Goal: Task Accomplishment & Management: Manage account settings

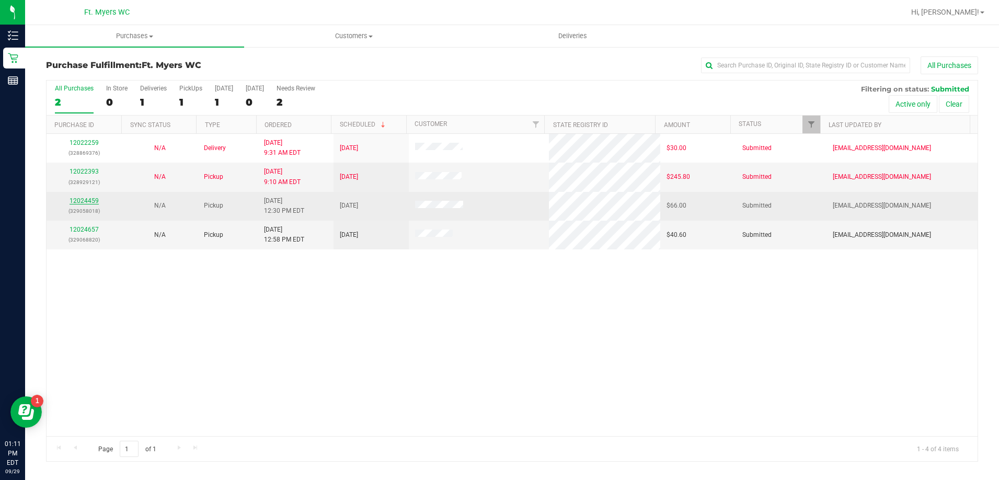
click at [92, 200] on link "12024459" at bounding box center [83, 200] width 29 height 7
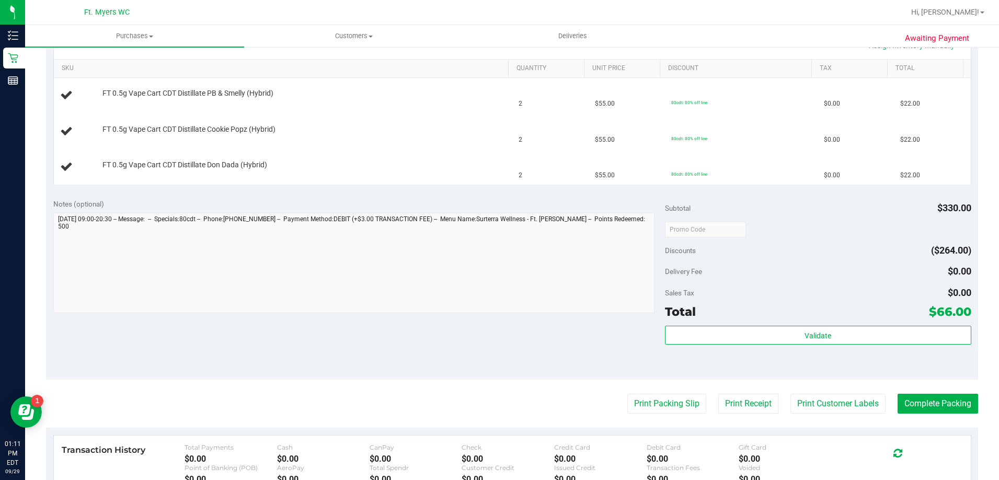
scroll to position [261, 0]
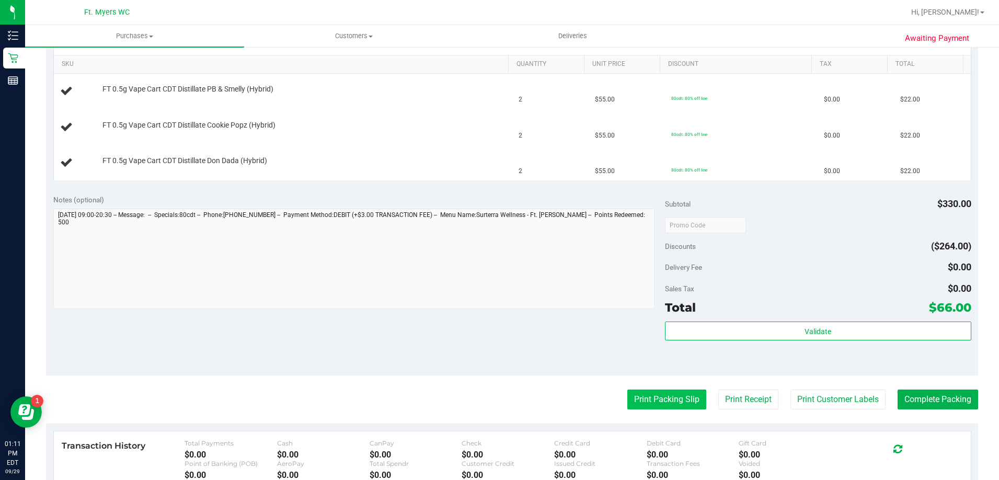
click at [661, 397] on button "Print Packing Slip" at bounding box center [666, 399] width 79 height 20
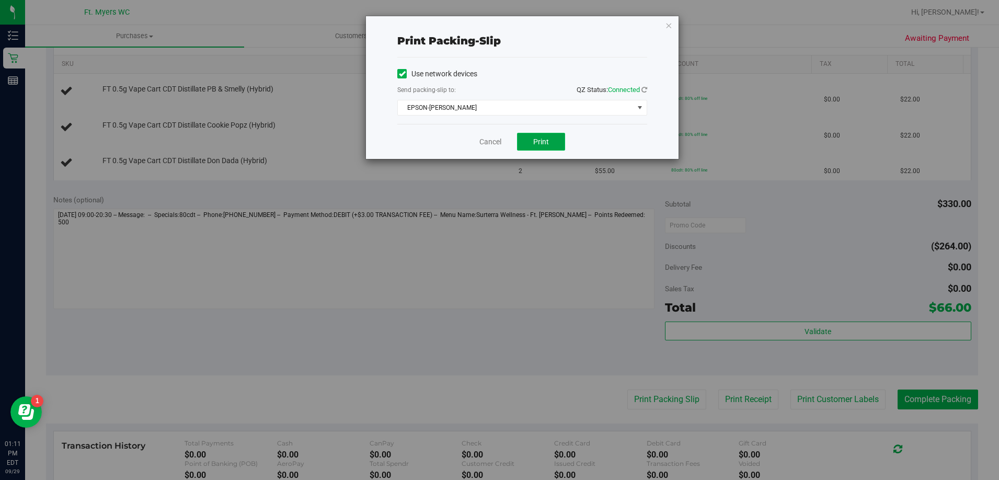
click at [539, 140] on span "Print" at bounding box center [541, 141] width 16 height 8
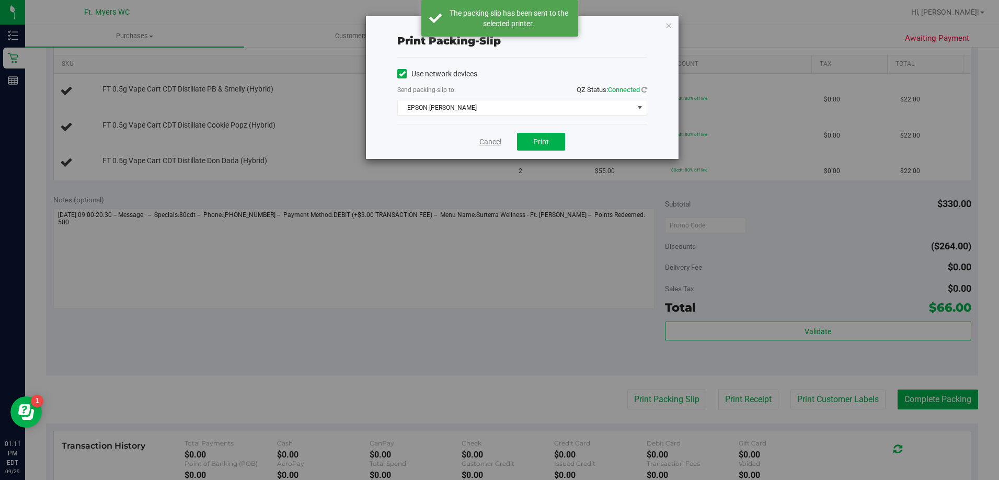
click at [490, 138] on link "Cancel" at bounding box center [490, 141] width 22 height 11
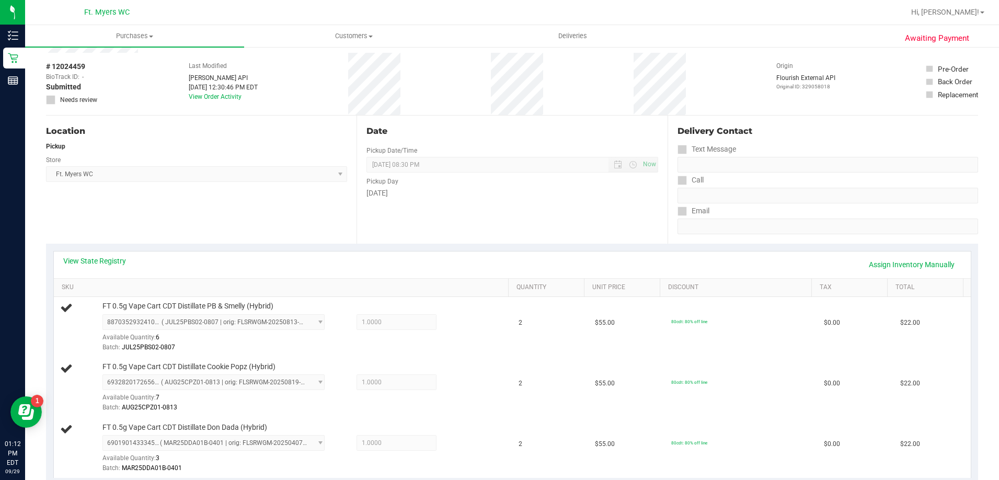
scroll to position [0, 0]
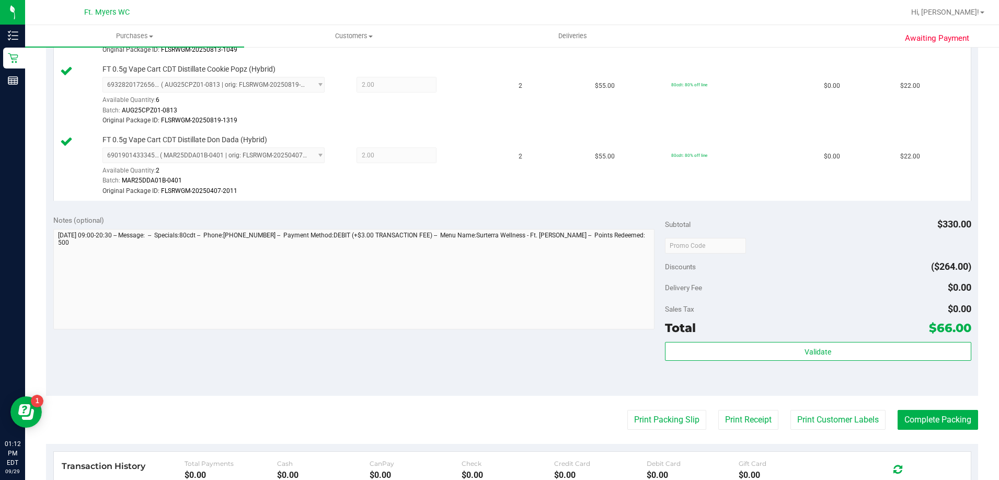
scroll to position [366, 0]
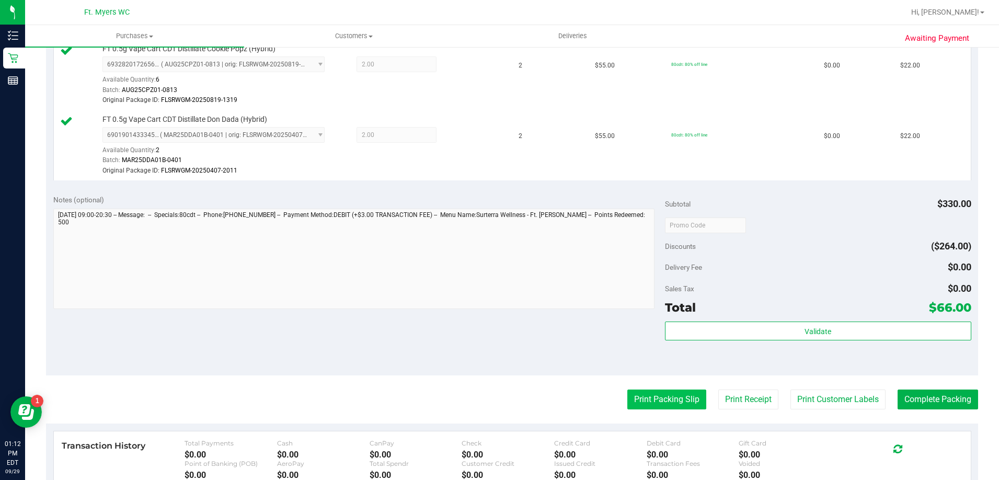
click at [666, 400] on button "Print Packing Slip" at bounding box center [666, 399] width 79 height 20
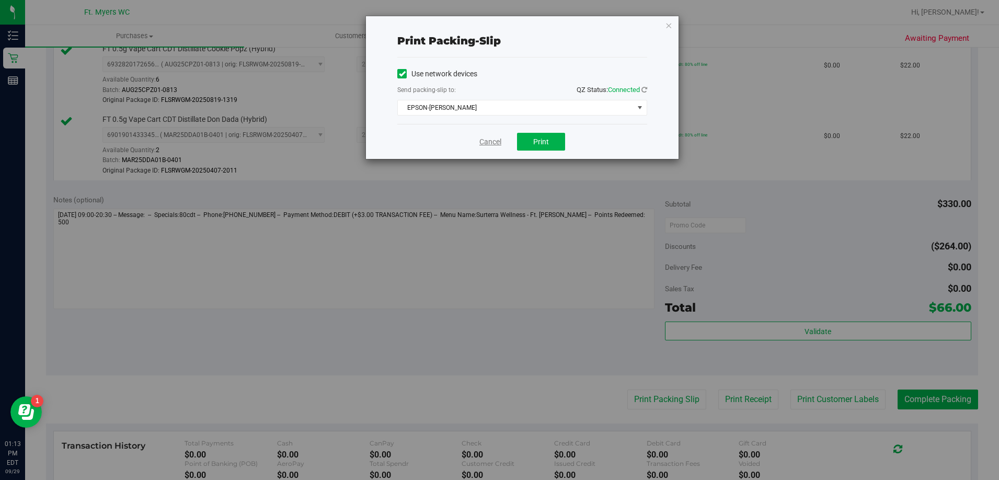
click at [499, 140] on link "Cancel" at bounding box center [490, 141] width 22 height 11
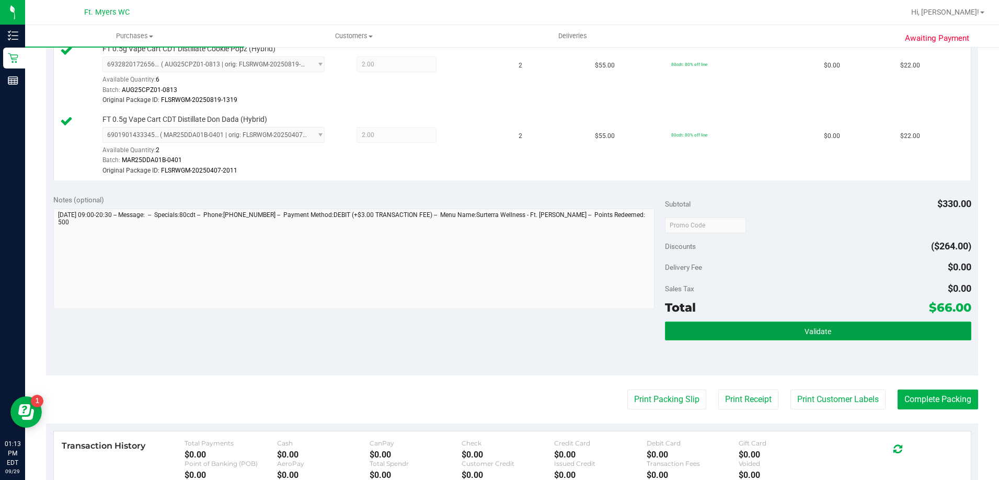
click at [805, 329] on span "Validate" at bounding box center [817, 331] width 27 height 8
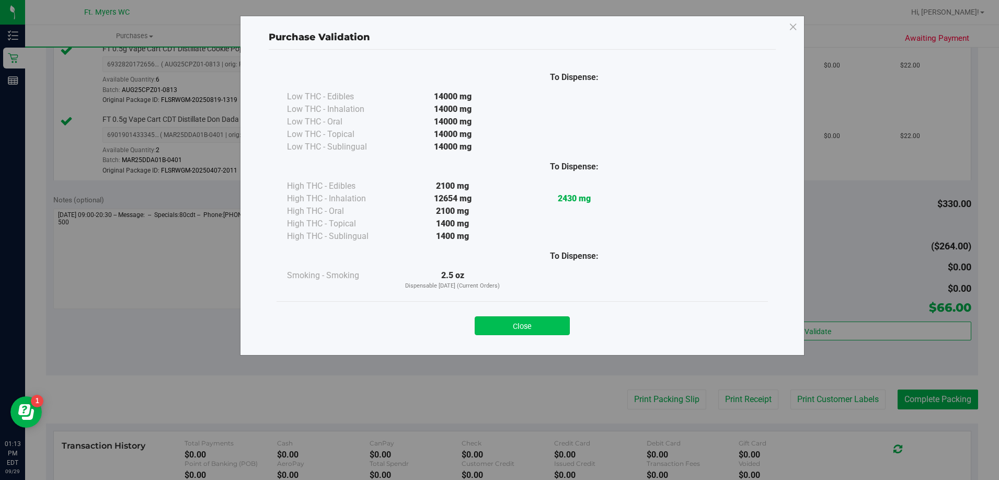
click at [531, 327] on button "Close" at bounding box center [521, 325] width 95 height 19
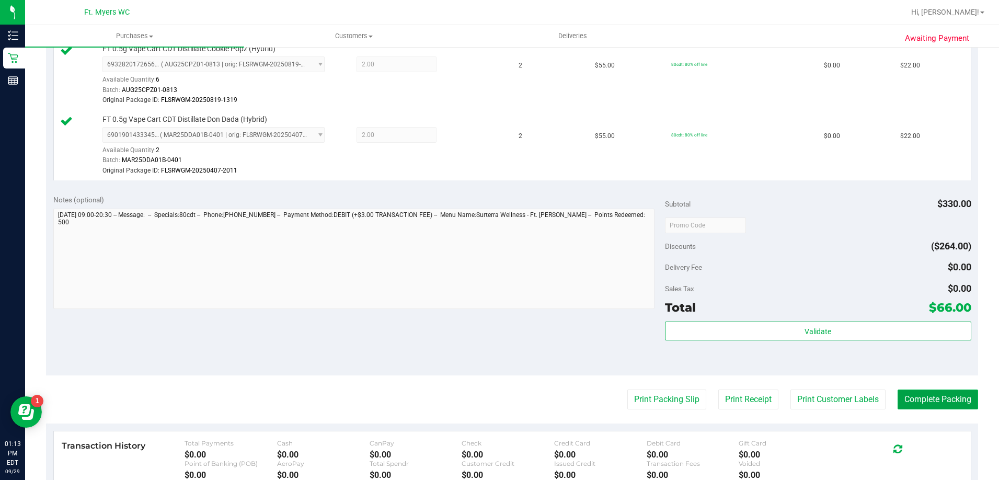
click at [923, 402] on button "Complete Packing" at bounding box center [937, 399] width 80 height 20
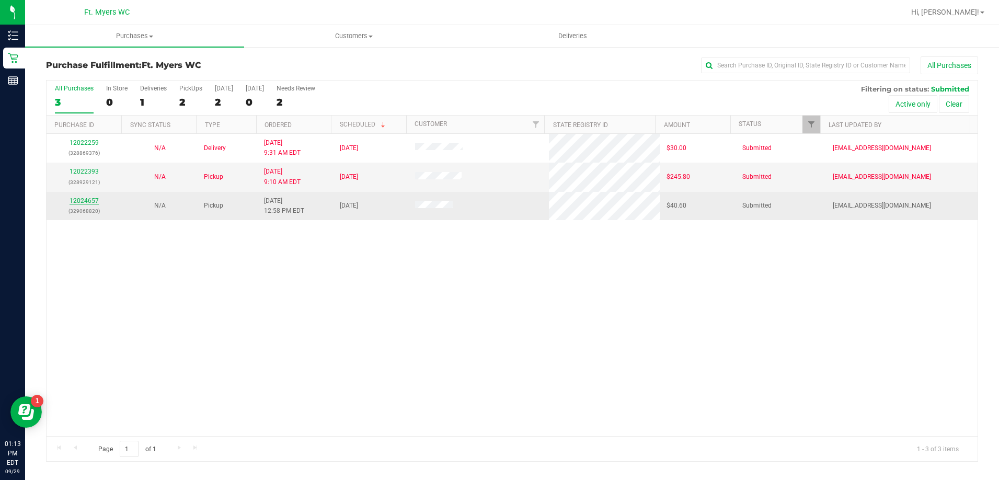
click at [86, 201] on link "12024657" at bounding box center [83, 200] width 29 height 7
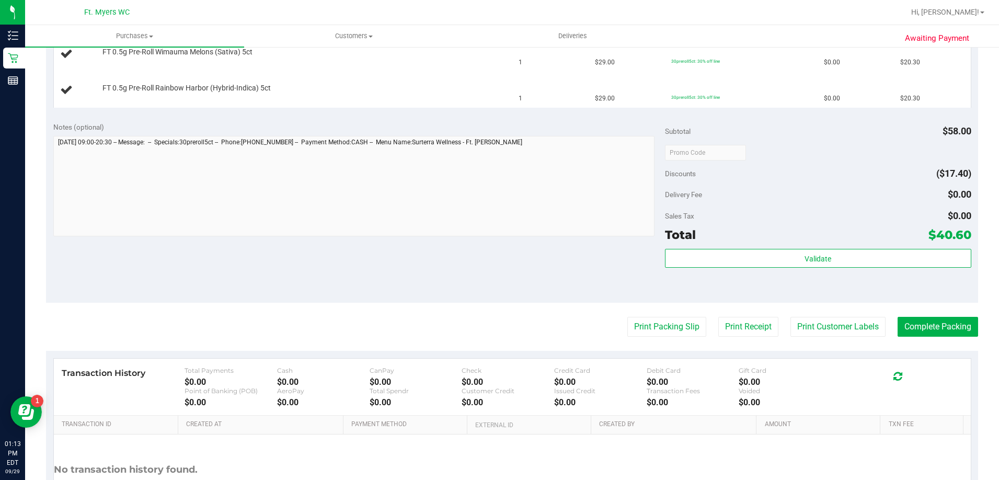
scroll to position [314, 0]
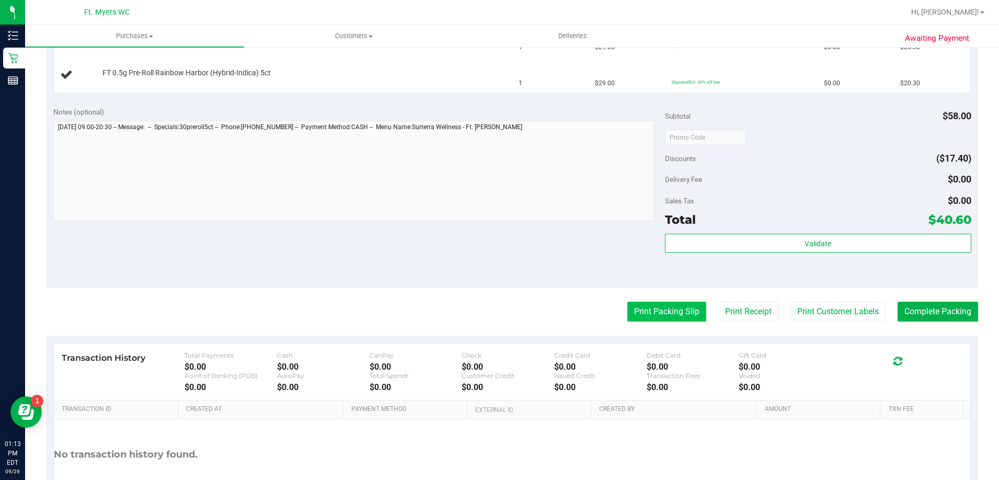
click at [640, 309] on button "Print Packing Slip" at bounding box center [666, 312] width 79 height 20
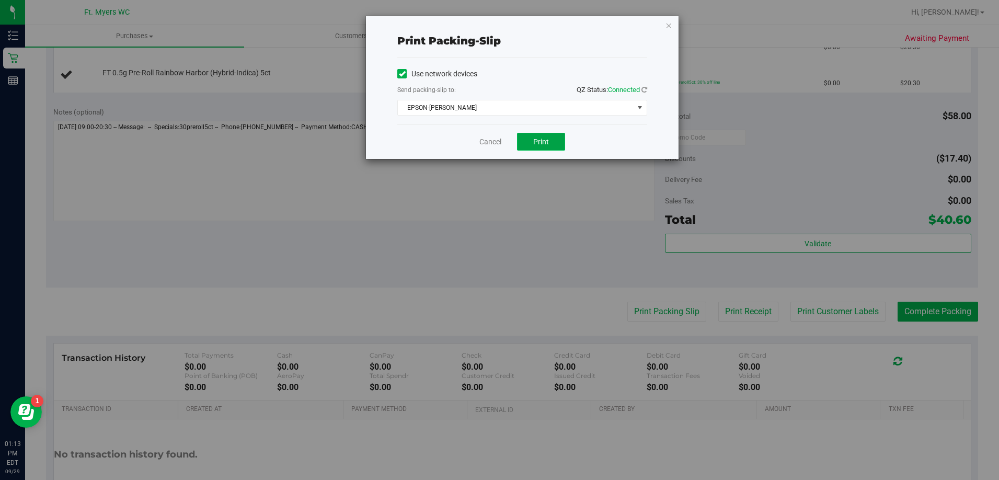
click at [531, 139] on button "Print" at bounding box center [541, 142] width 48 height 18
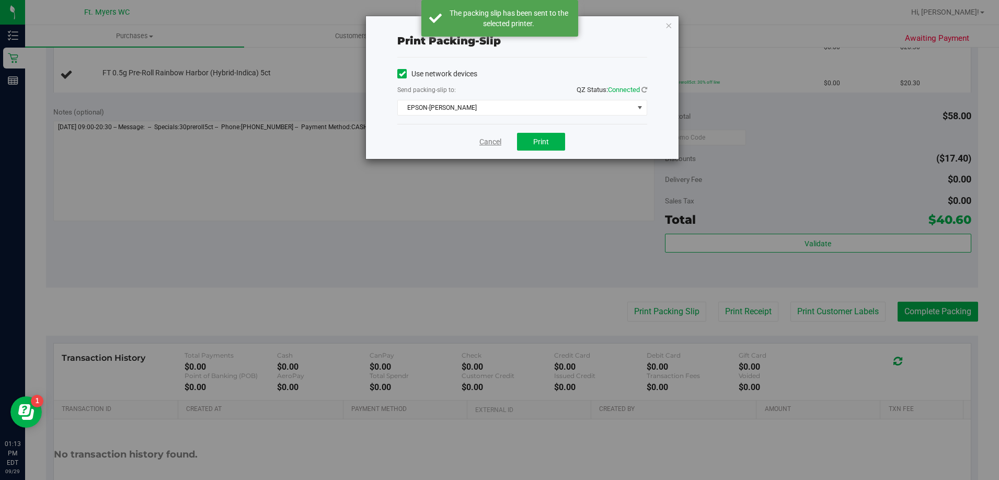
click at [491, 139] on link "Cancel" at bounding box center [490, 141] width 22 height 11
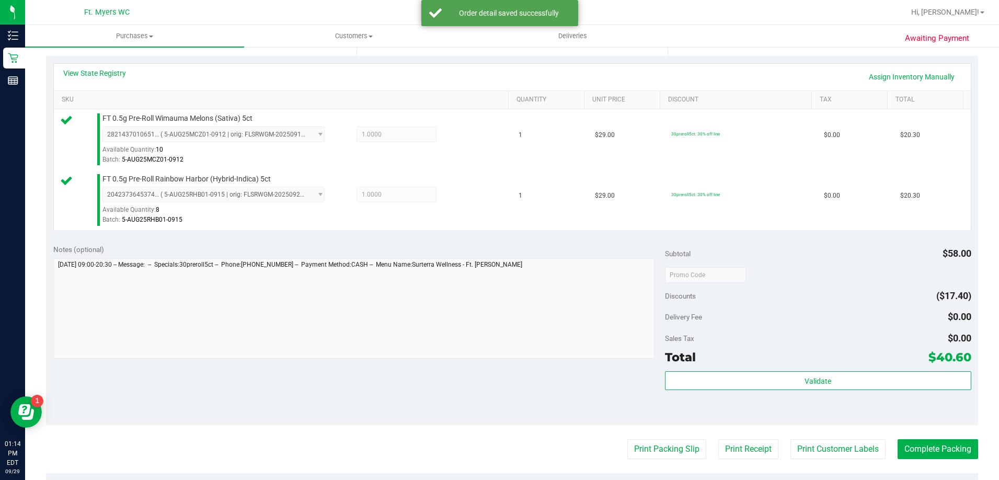
scroll to position [261, 0]
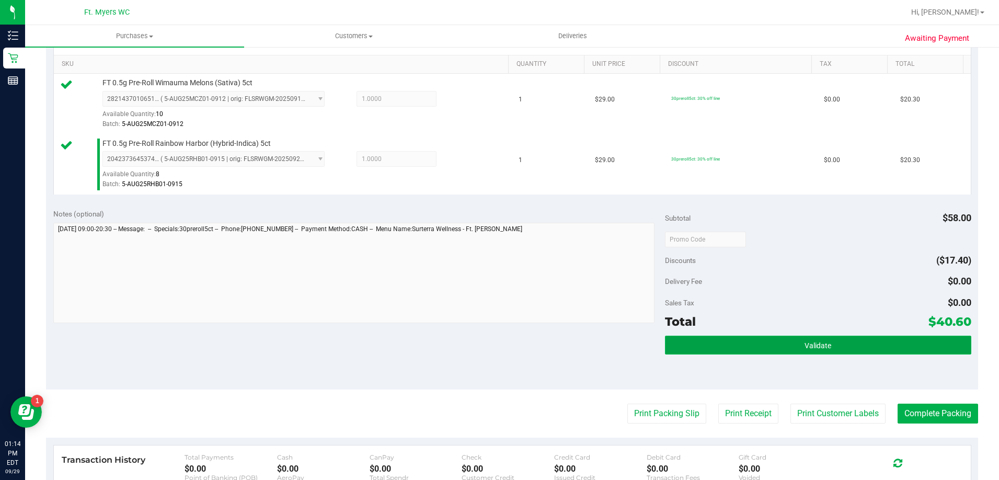
click at [771, 346] on button "Validate" at bounding box center [818, 344] width 306 height 19
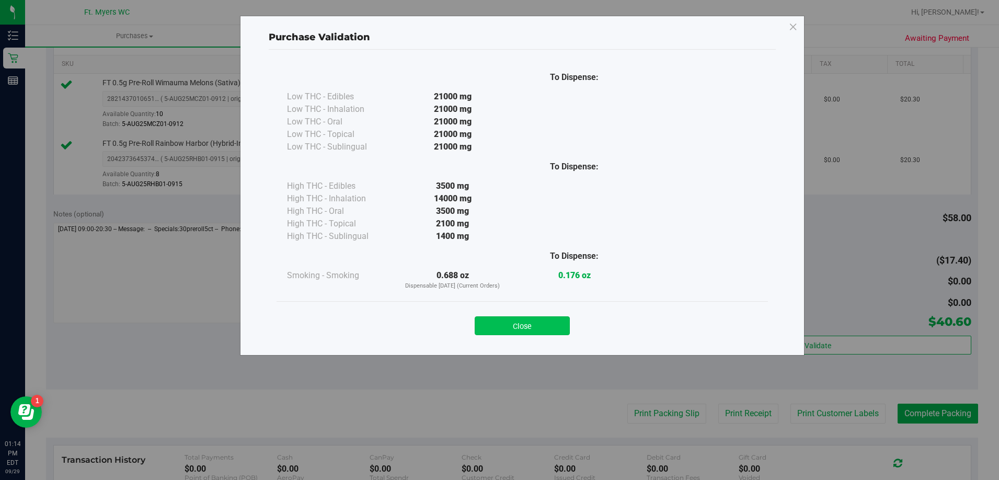
click at [538, 325] on button "Close" at bounding box center [521, 325] width 95 height 19
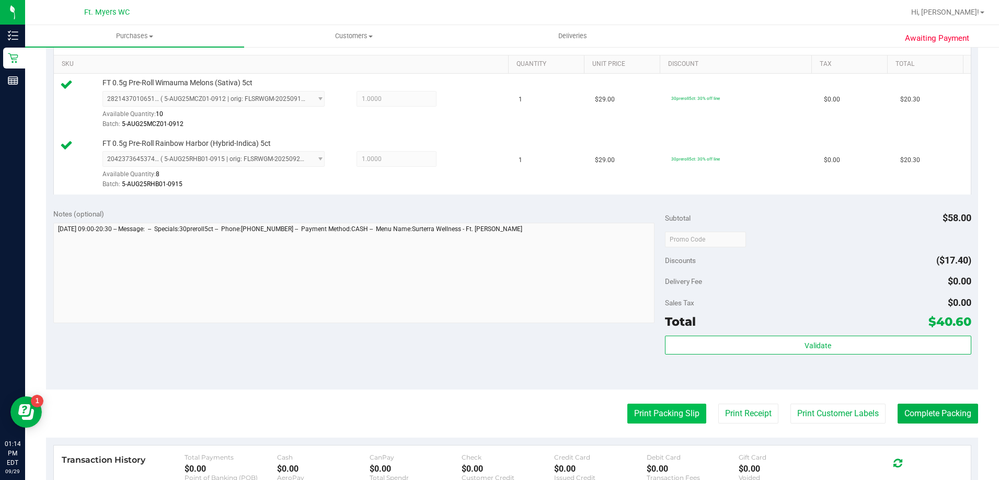
click at [656, 408] on button "Print Packing Slip" at bounding box center [666, 413] width 79 height 20
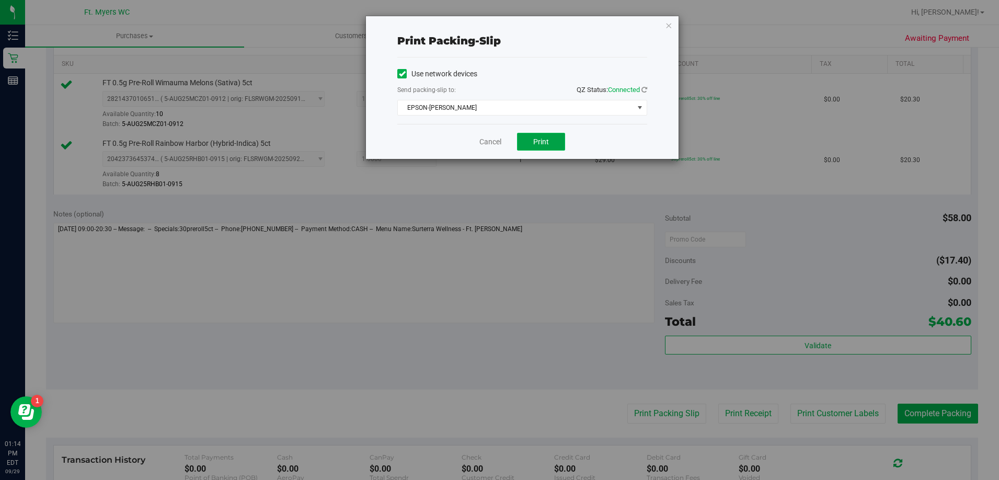
click at [542, 136] on button "Print" at bounding box center [541, 142] width 48 height 18
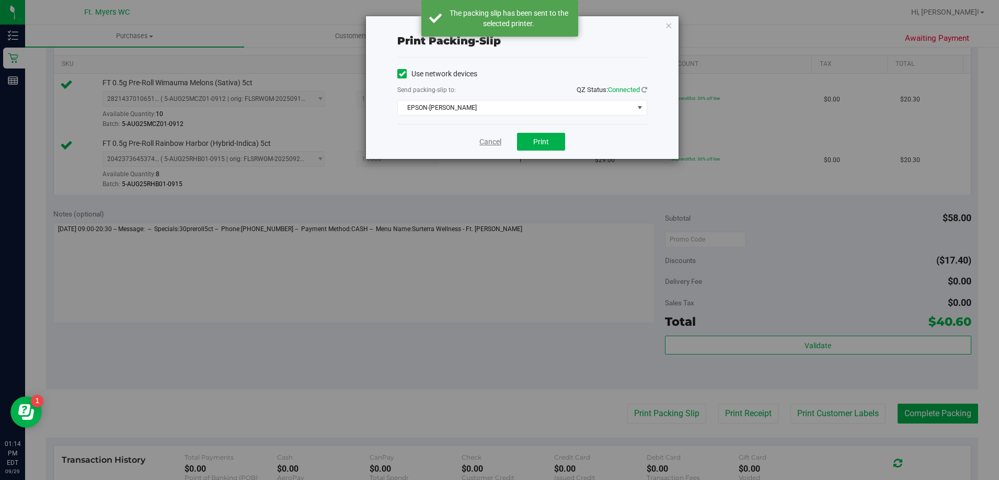
click at [489, 142] on link "Cancel" at bounding box center [490, 141] width 22 height 11
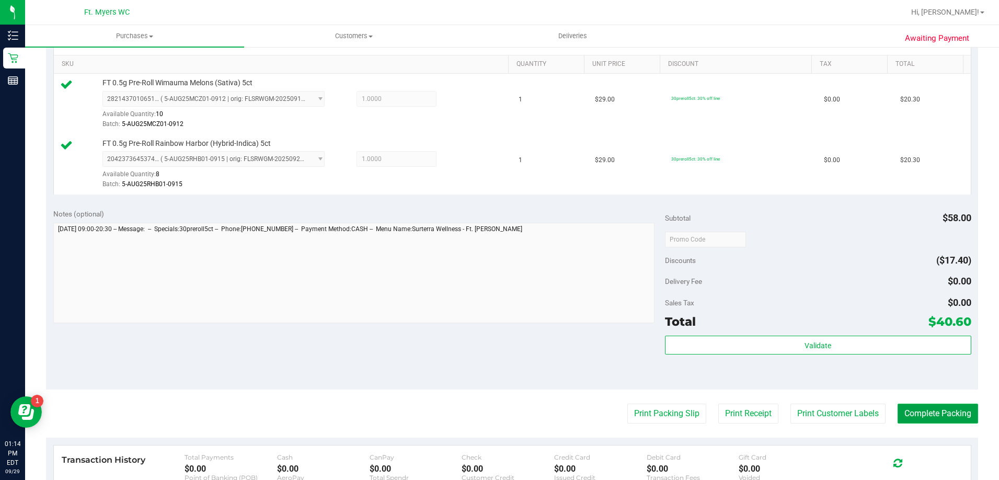
click at [910, 412] on button "Complete Packing" at bounding box center [937, 413] width 80 height 20
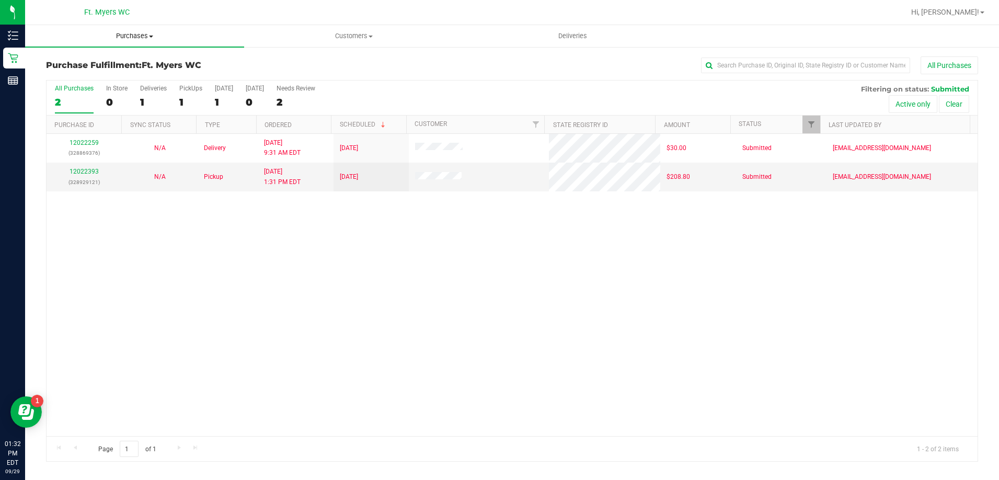
click at [137, 38] on span "Purchases" at bounding box center [134, 35] width 219 height 9
click at [78, 72] on span "Fulfillment" at bounding box center [57, 75] width 65 height 9
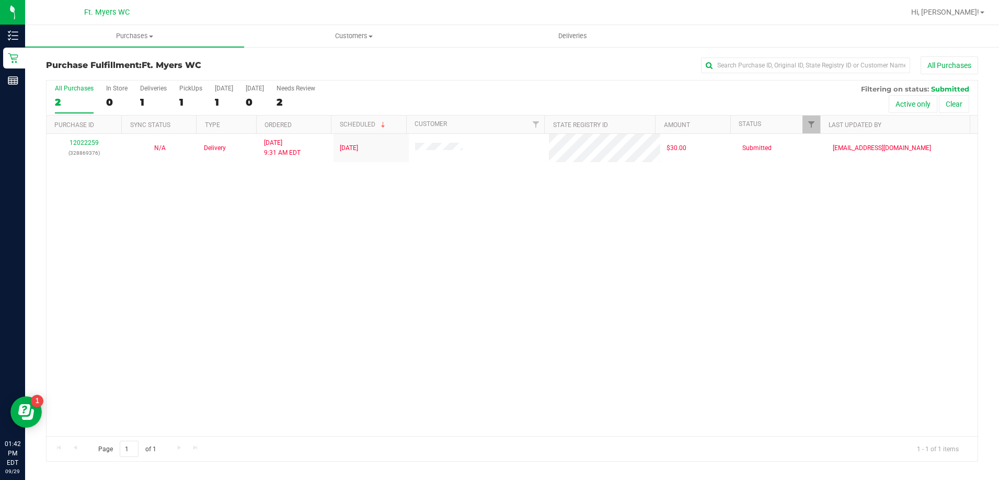
click at [173, 95] on div "All Purchases 2 In Store 0 Deliveries 1 PickUps 1 Today 1 Tomorrow 0 Needs Revi…" at bounding box center [512, 97] width 931 height 35
click at [188, 97] on div "1" at bounding box center [190, 102] width 23 height 12
click at [0, 0] on input "PickUps 1" at bounding box center [0, 0] width 0 height 0
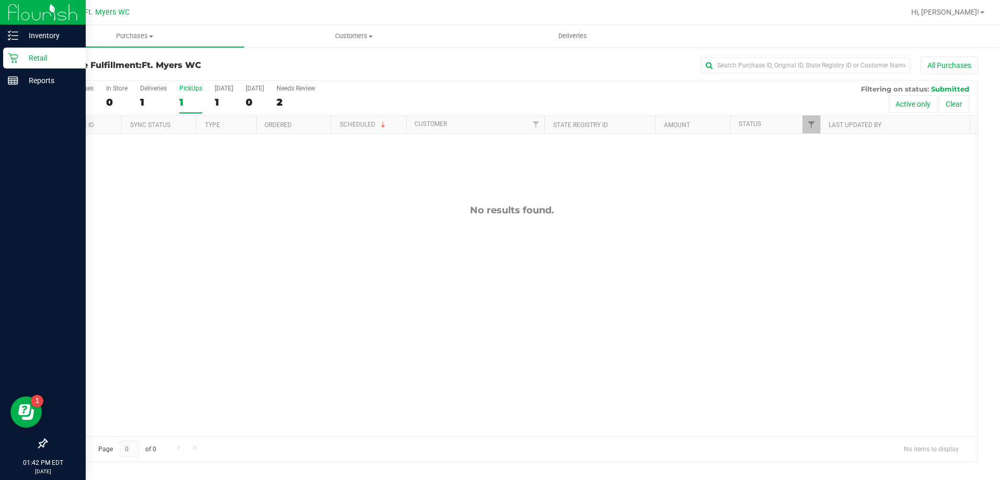
click at [24, 56] on p "Retail" at bounding box center [49, 58] width 63 height 13
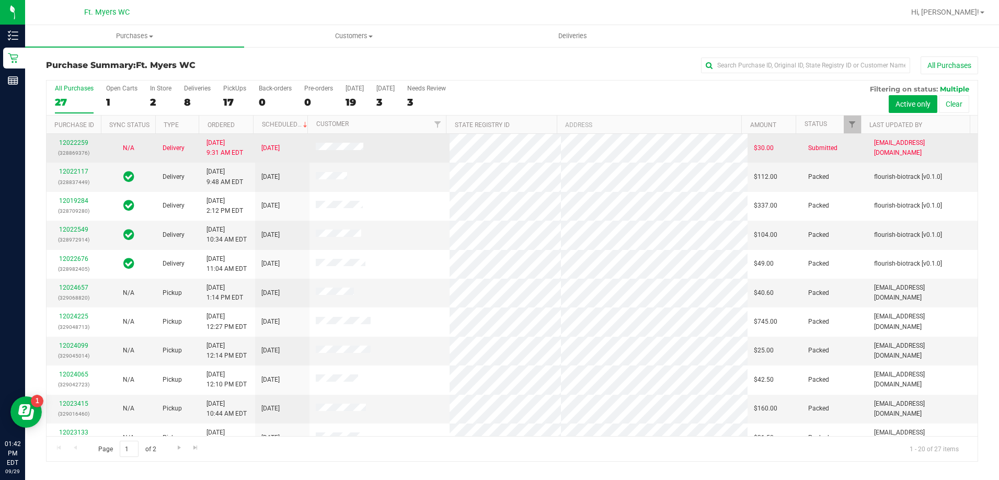
drag, startPoint x: 256, startPoint y: 320, endPoint x: 270, endPoint y: 150, distance: 171.0
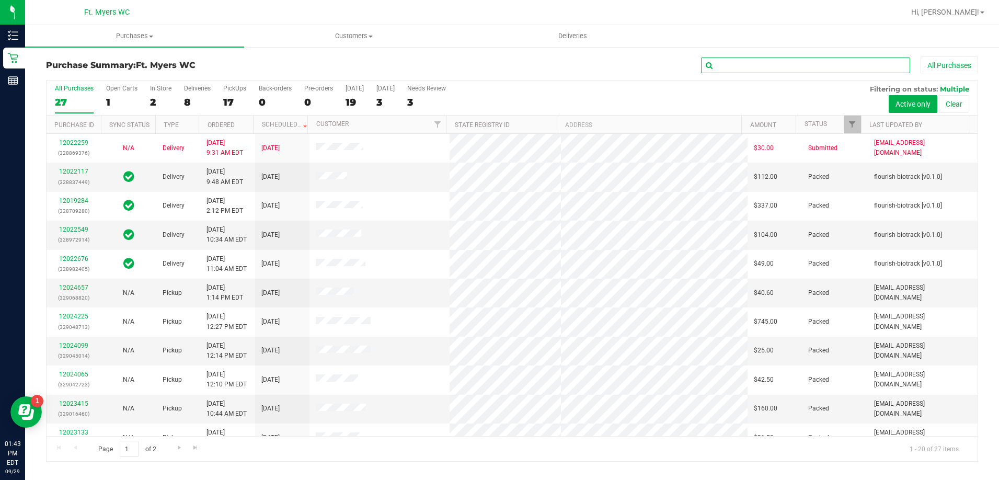
click at [794, 67] on input "text" at bounding box center [805, 65] width 209 height 16
type input "coll"
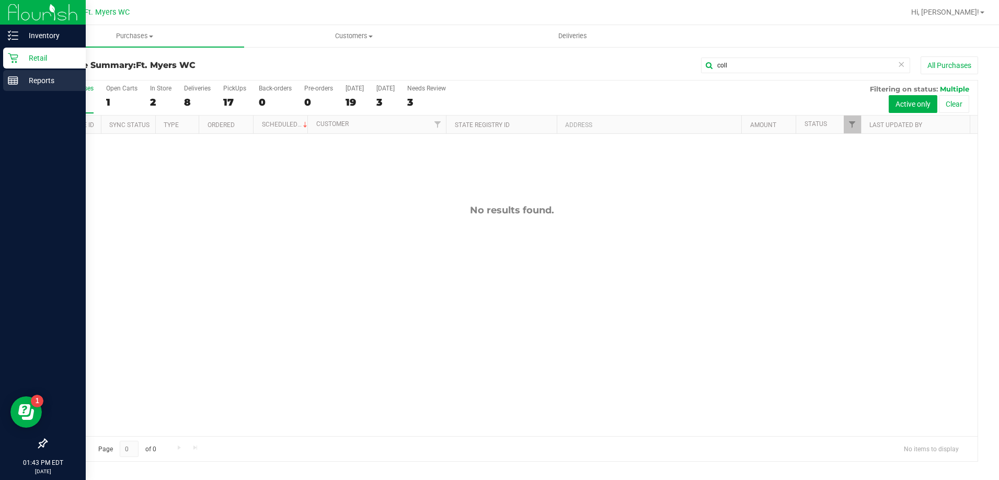
click at [31, 89] on div "Reports" at bounding box center [44, 80] width 83 height 21
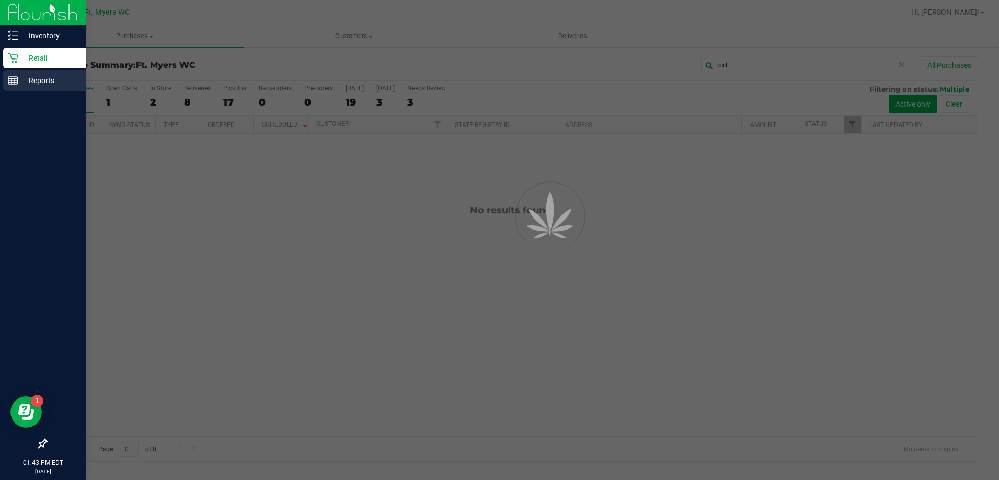
click at [27, 80] on p "Reports" at bounding box center [49, 80] width 63 height 13
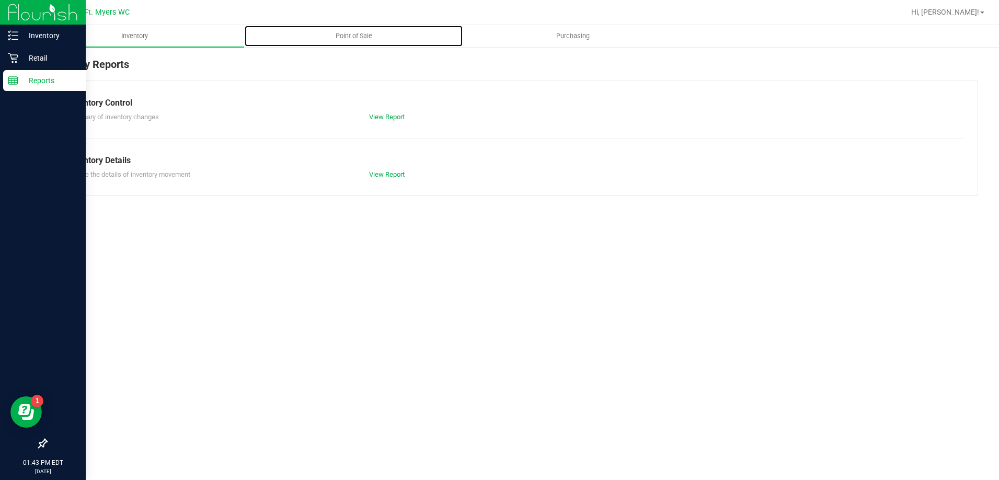
click at [375, 36] on span "Point of Sale" at bounding box center [353, 35] width 65 height 9
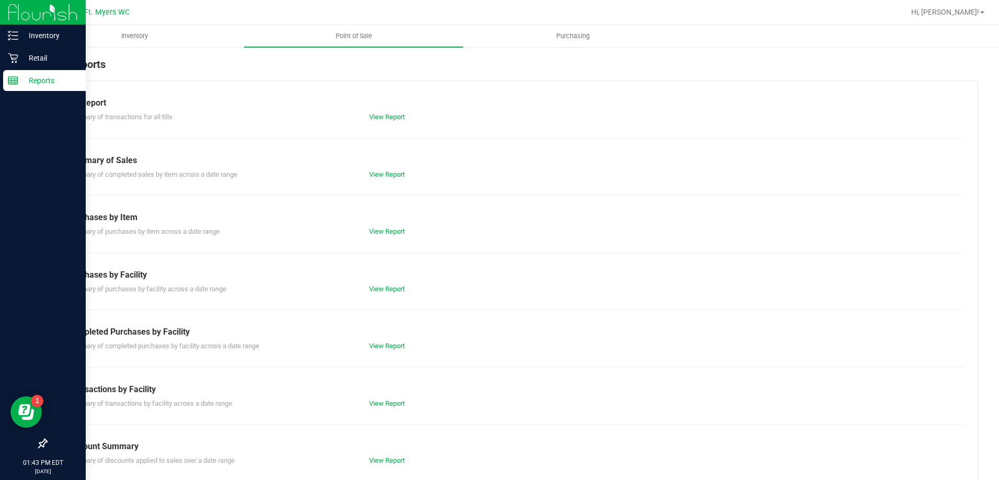
click at [391, 413] on div "Till Report Summary of transactions for all tills View Report Summary of Sales …" at bounding box center [512, 309] width 932 height 458
click at [392, 409] on div "Till Report Summary of transactions for all tills View Report Summary of Sales …" at bounding box center [512, 309] width 932 height 458
click at [392, 403] on link "View Report" at bounding box center [387, 403] width 36 height 8
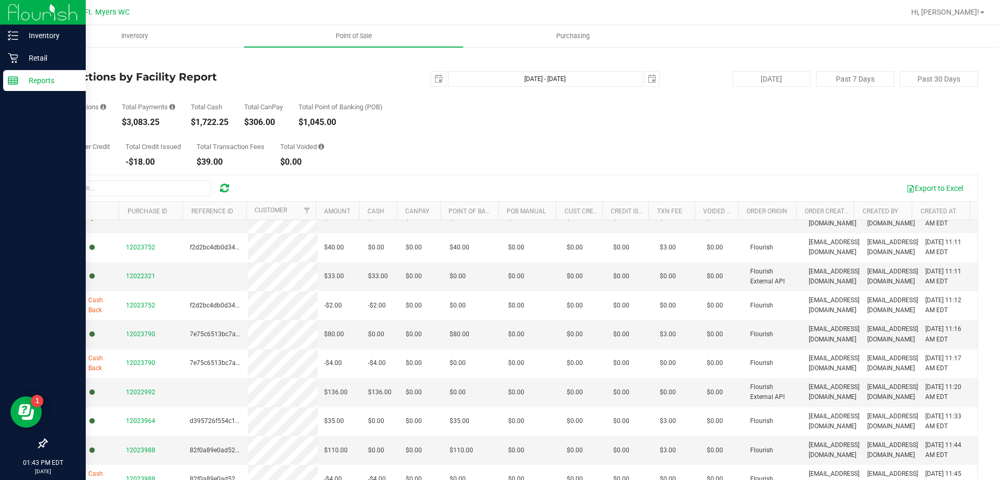
scroll to position [78, 0]
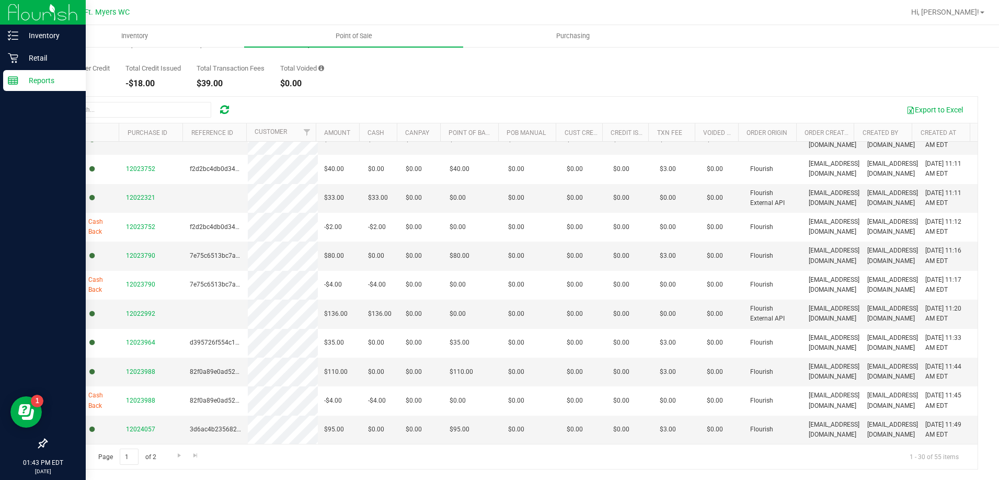
drag, startPoint x: 385, startPoint y: 298, endPoint x: 383, endPoint y: 501, distance: 202.2
click at [199, 449] on link "Go to the last page" at bounding box center [195, 455] width 15 height 14
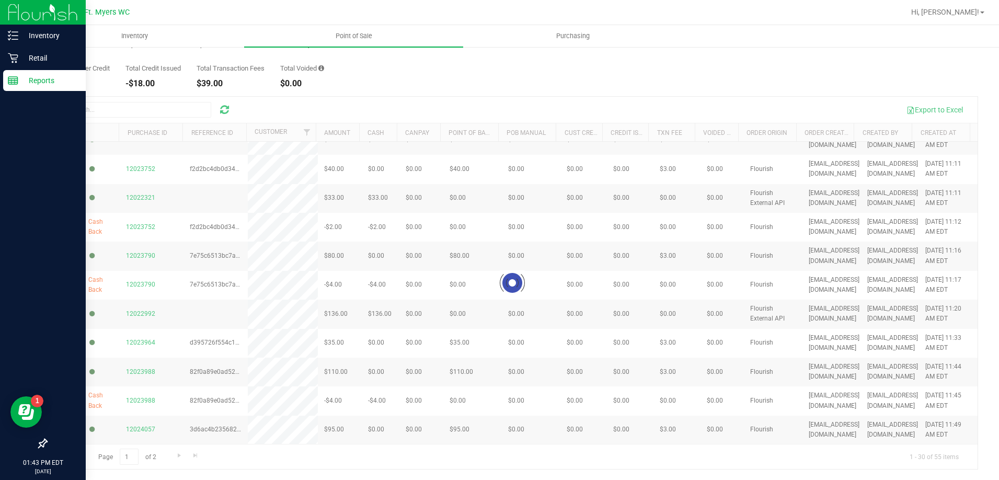
drag, startPoint x: 357, startPoint y: 213, endPoint x: 330, endPoint y: 408, distance: 196.8
drag, startPoint x: 340, startPoint y: 259, endPoint x: 329, endPoint y: 426, distance: 167.6
drag, startPoint x: 334, startPoint y: 222, endPoint x: 338, endPoint y: 366, distance: 144.3
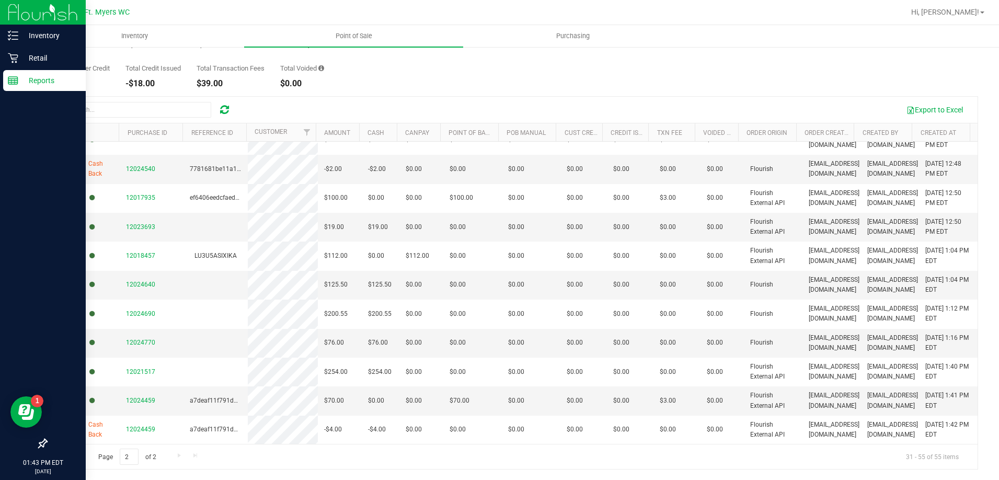
scroll to position [0, 0]
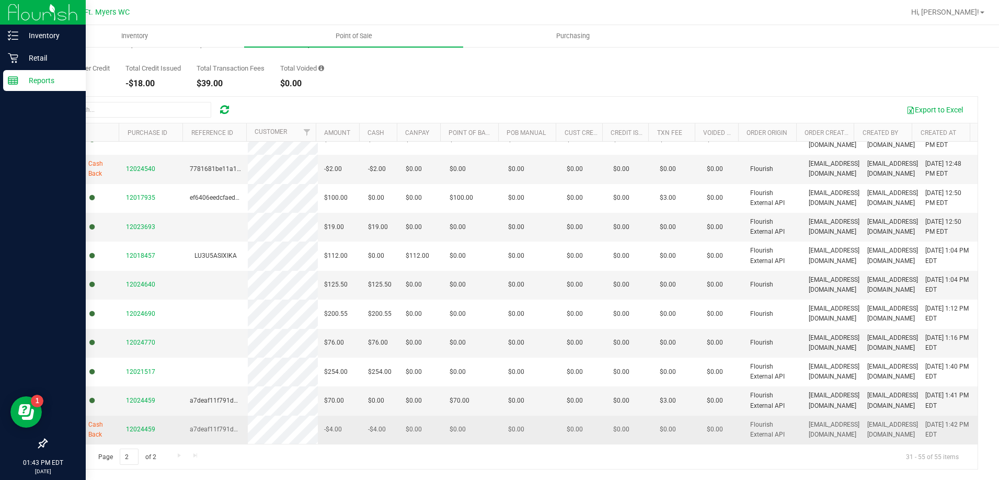
drag, startPoint x: 344, startPoint y: 231, endPoint x: 350, endPoint y: 430, distance: 198.7
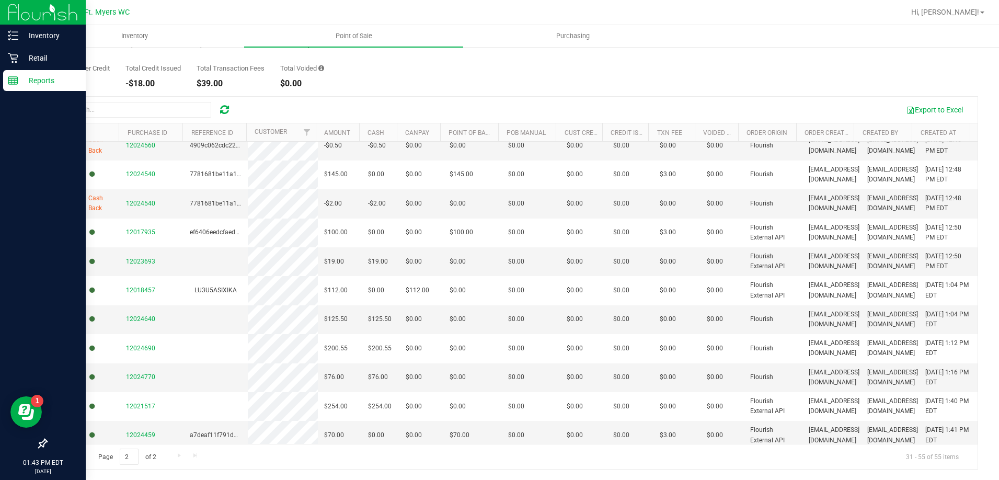
scroll to position [421, 0]
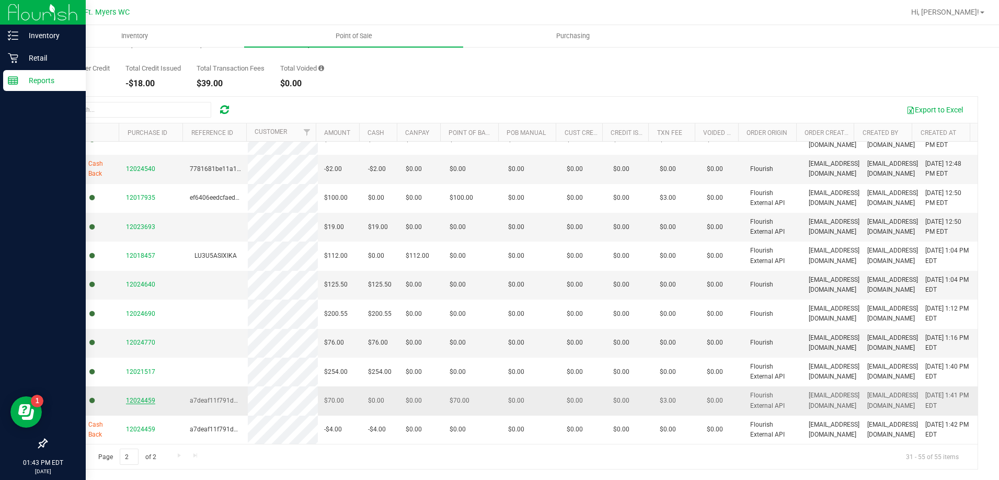
click at [145, 400] on span "12024459" at bounding box center [140, 400] width 29 height 7
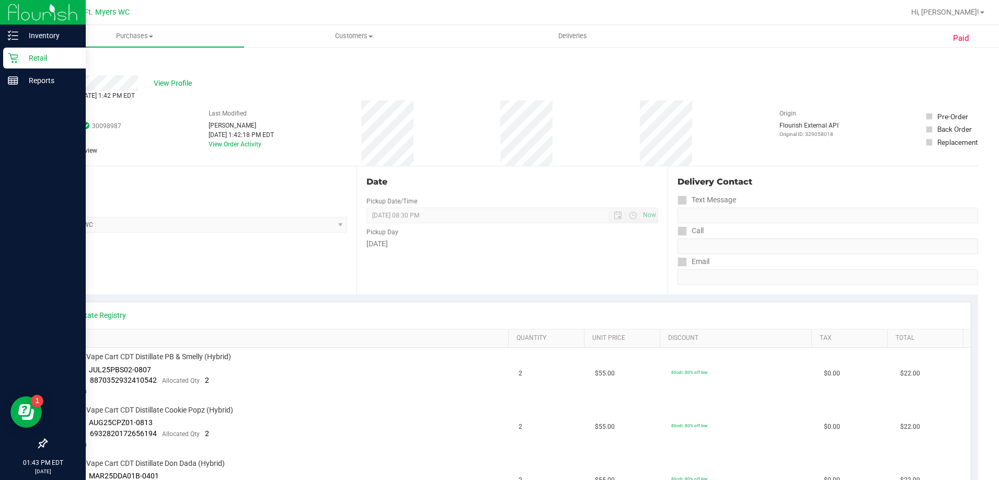
drag, startPoint x: 275, startPoint y: 294, endPoint x: 225, endPoint y: 121, distance: 180.1
click at [182, 75] on div "View Profile" at bounding box center [512, 83] width 932 height 16
click at [181, 83] on span "View Profile" at bounding box center [175, 83] width 42 height 11
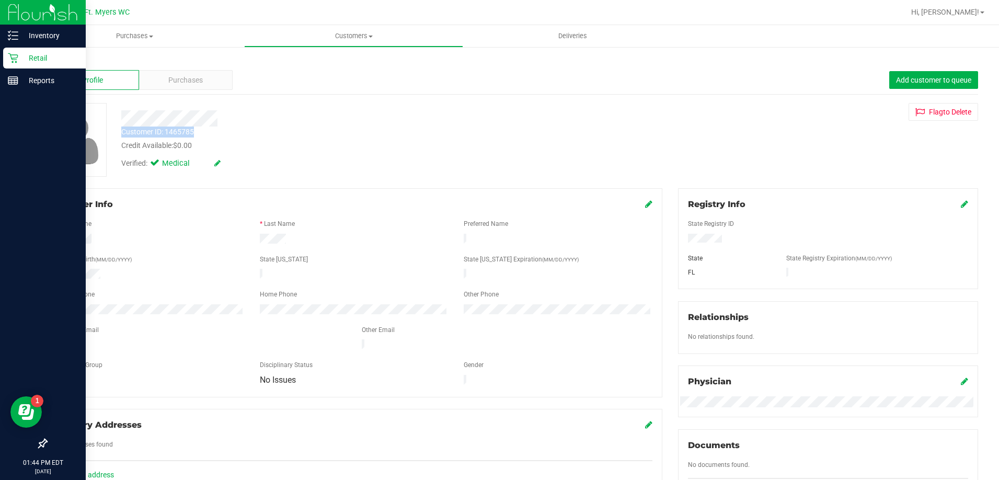
drag, startPoint x: 214, startPoint y: 126, endPoint x: 122, endPoint y: 136, distance: 92.6
click at [122, 136] on div "Customer ID: 1465785 Credit Available: $0.00" at bounding box center [350, 138] width 474 height 25
copy div "Customer ID: 1465785"
click at [266, 479] on div "Delivery Addresses No addresses found Add an address" at bounding box center [354, 451] width 616 height 84
click at [186, 79] on span "Purchases" at bounding box center [185, 80] width 34 height 11
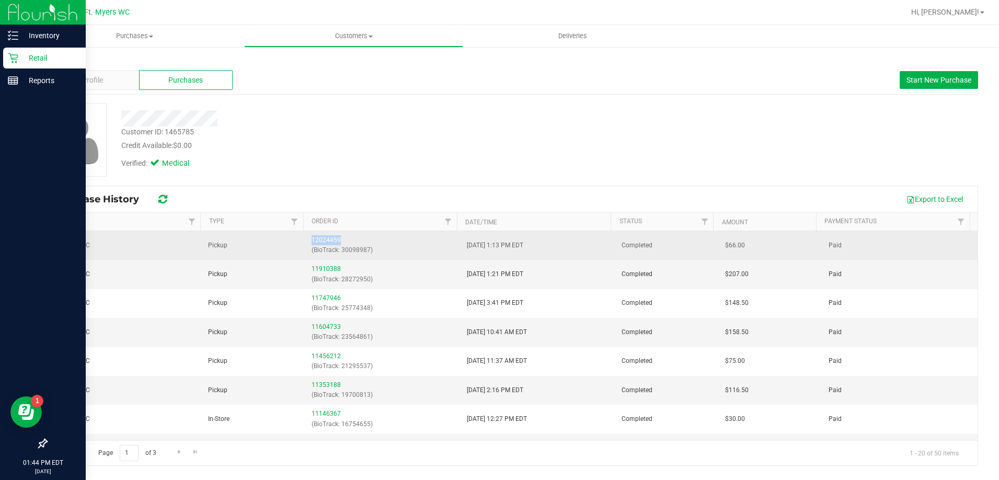
drag, startPoint x: 338, startPoint y: 241, endPoint x: 285, endPoint y: 241, distance: 52.8
click at [285, 241] on tr "Ft. Myers WC Pickup 12024459 (BioTrack: 30098987) 9/29/2025 1:13 PM EDT Complet…" at bounding box center [512, 245] width 931 height 29
copy tr "12024459"
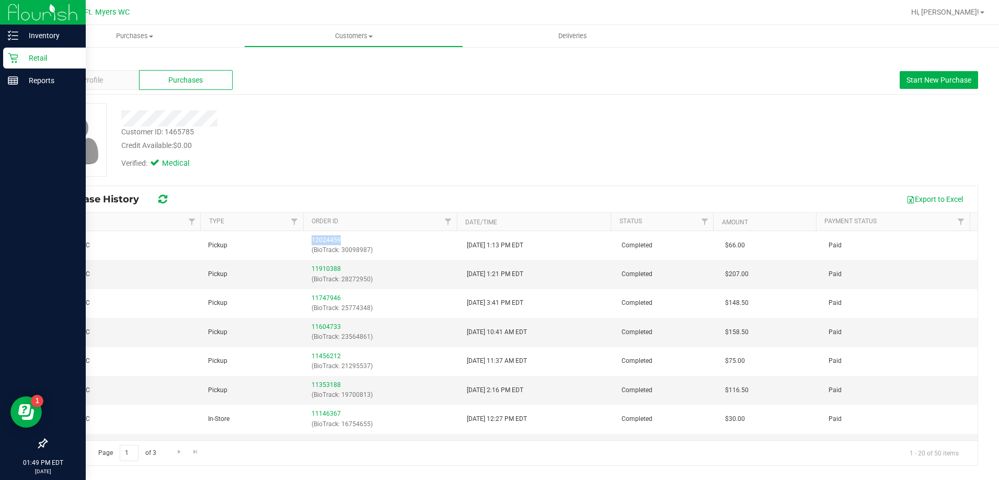
click at [56, 59] on link "Back" at bounding box center [55, 60] width 18 height 7
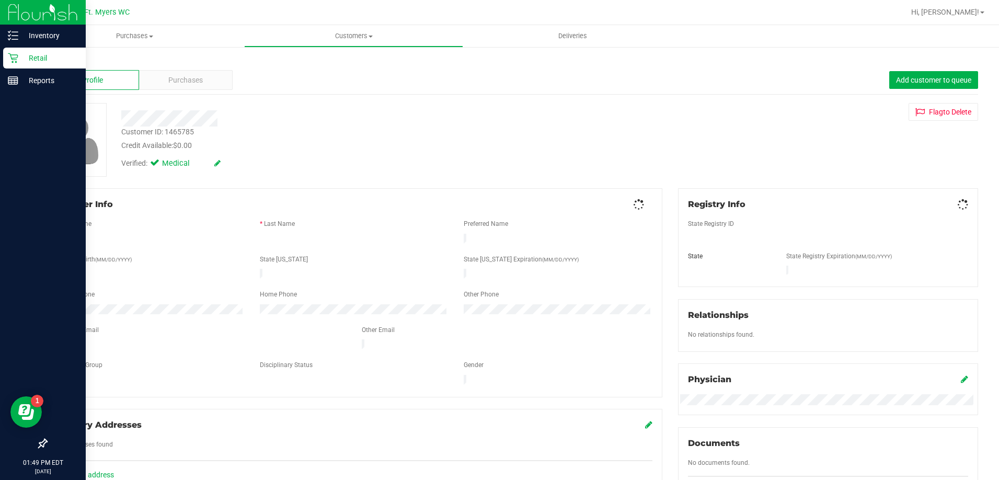
click at [58, 60] on link "Back" at bounding box center [55, 60] width 18 height 7
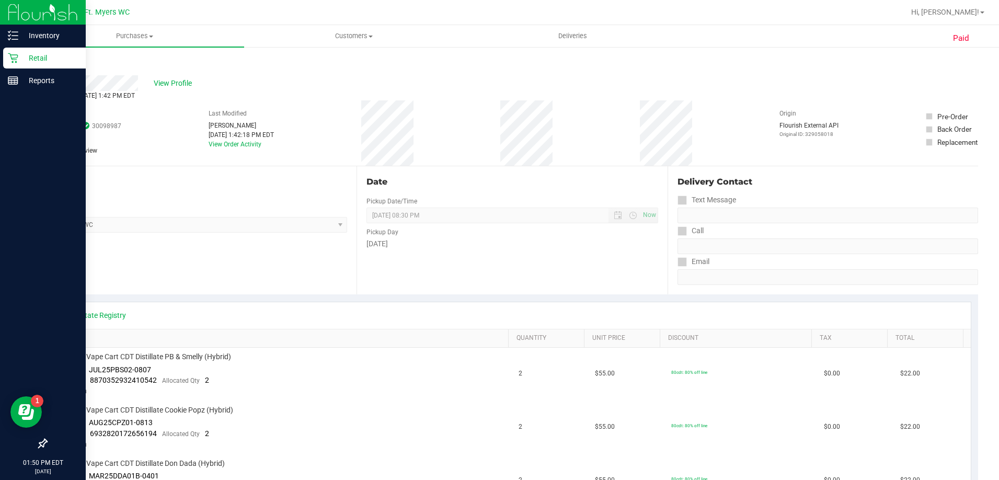
click at [56, 64] on link "Back" at bounding box center [54, 62] width 16 height 7
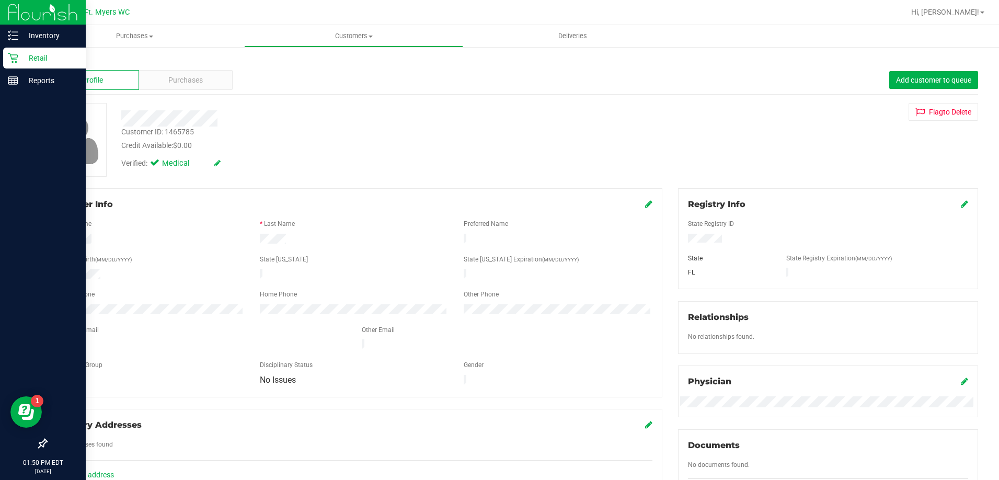
click at [38, 60] on p "Retail" at bounding box center [49, 58] width 63 height 13
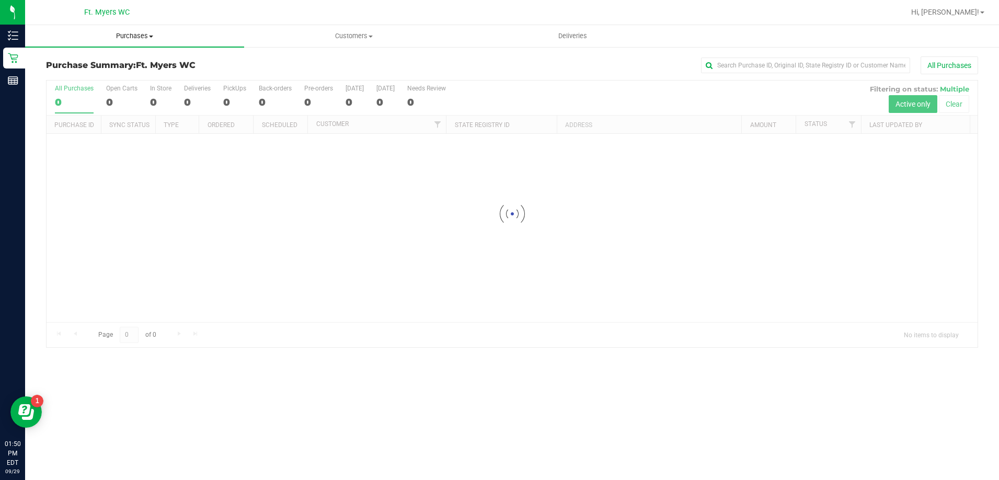
click at [144, 37] on span "Purchases" at bounding box center [134, 35] width 219 height 9
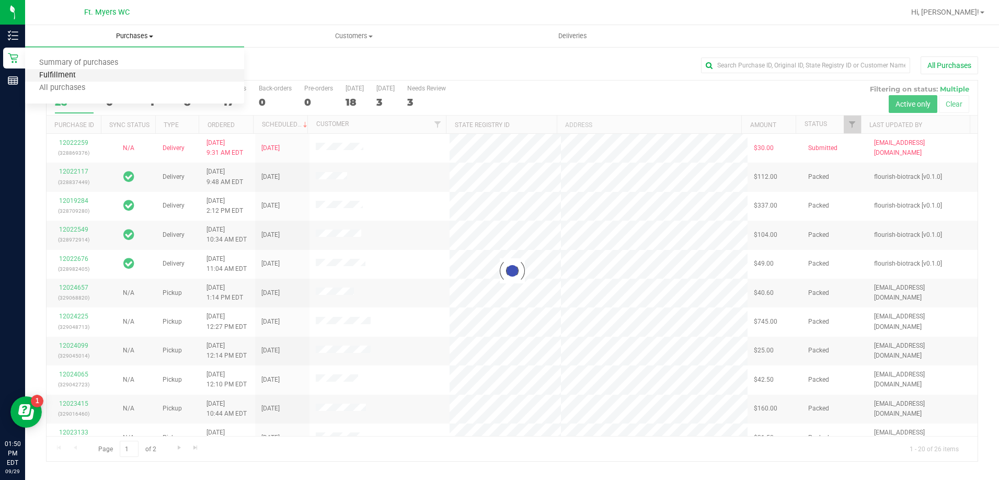
click at [67, 77] on span "Fulfillment" at bounding box center [57, 75] width 65 height 9
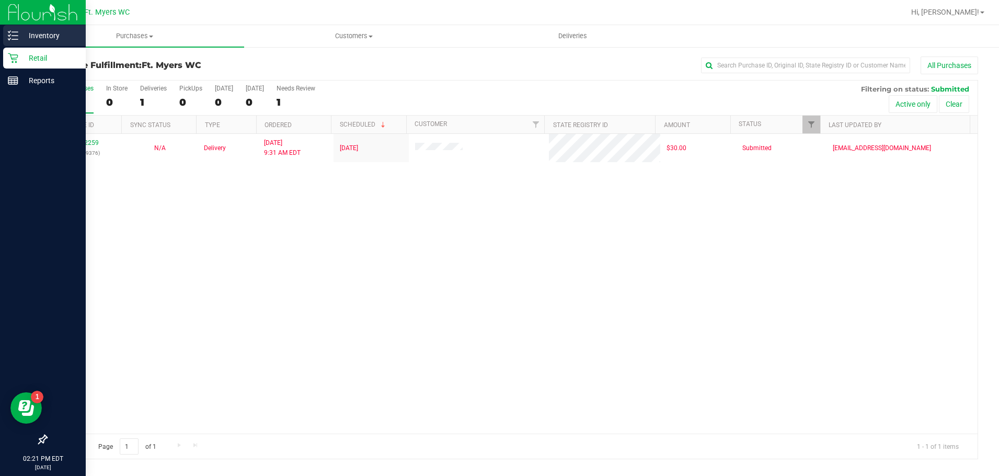
click at [44, 37] on p "Inventory" at bounding box center [49, 35] width 63 height 13
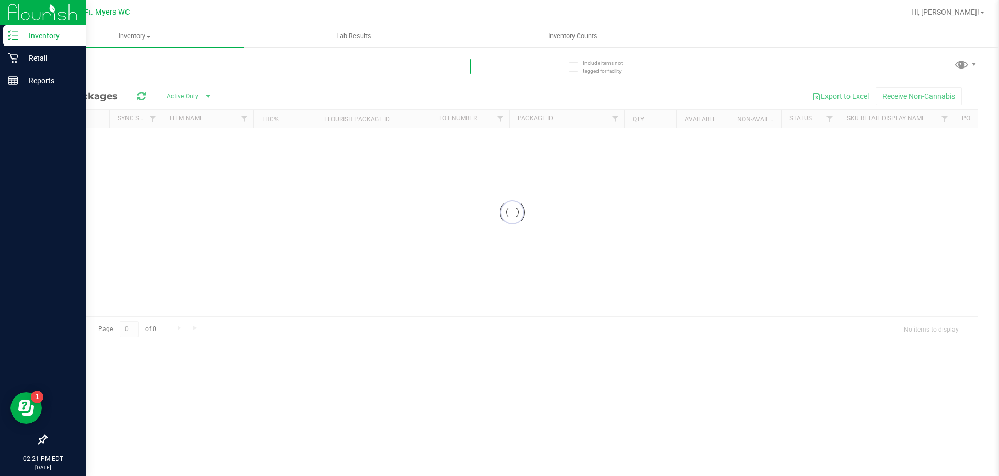
click at [136, 66] on input "text" at bounding box center [258, 67] width 425 height 16
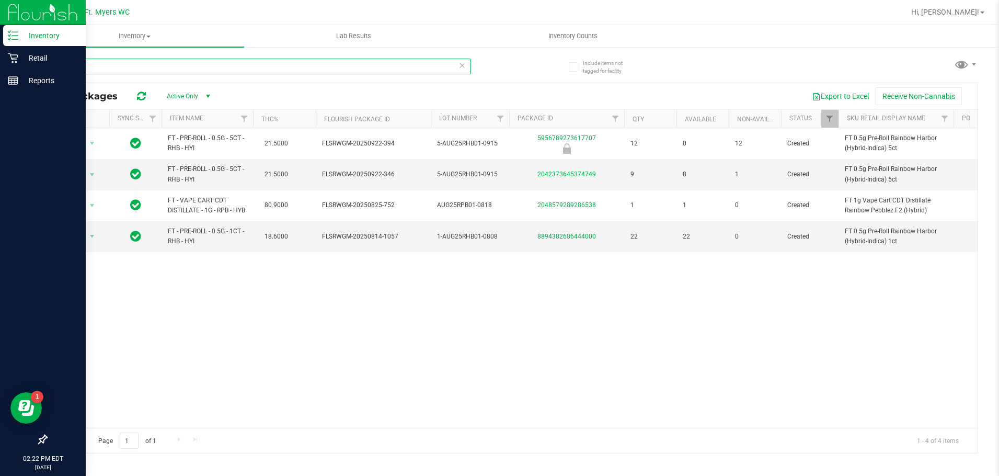
type input "rainbow"
click at [972, 13] on span "Hi, [PERSON_NAME]!" at bounding box center [945, 12] width 68 height 8
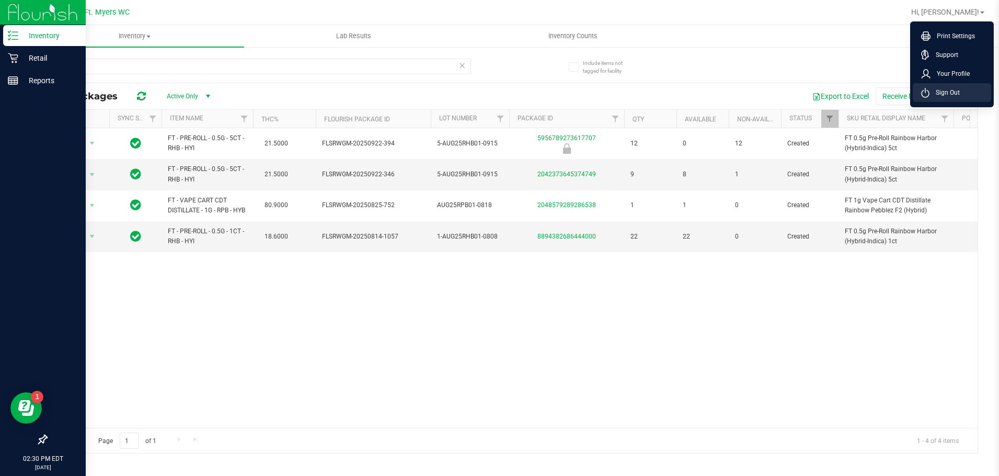
click at [948, 92] on span "Sign Out" at bounding box center [944, 92] width 30 height 10
